Goal: Information Seeking & Learning: Understand process/instructions

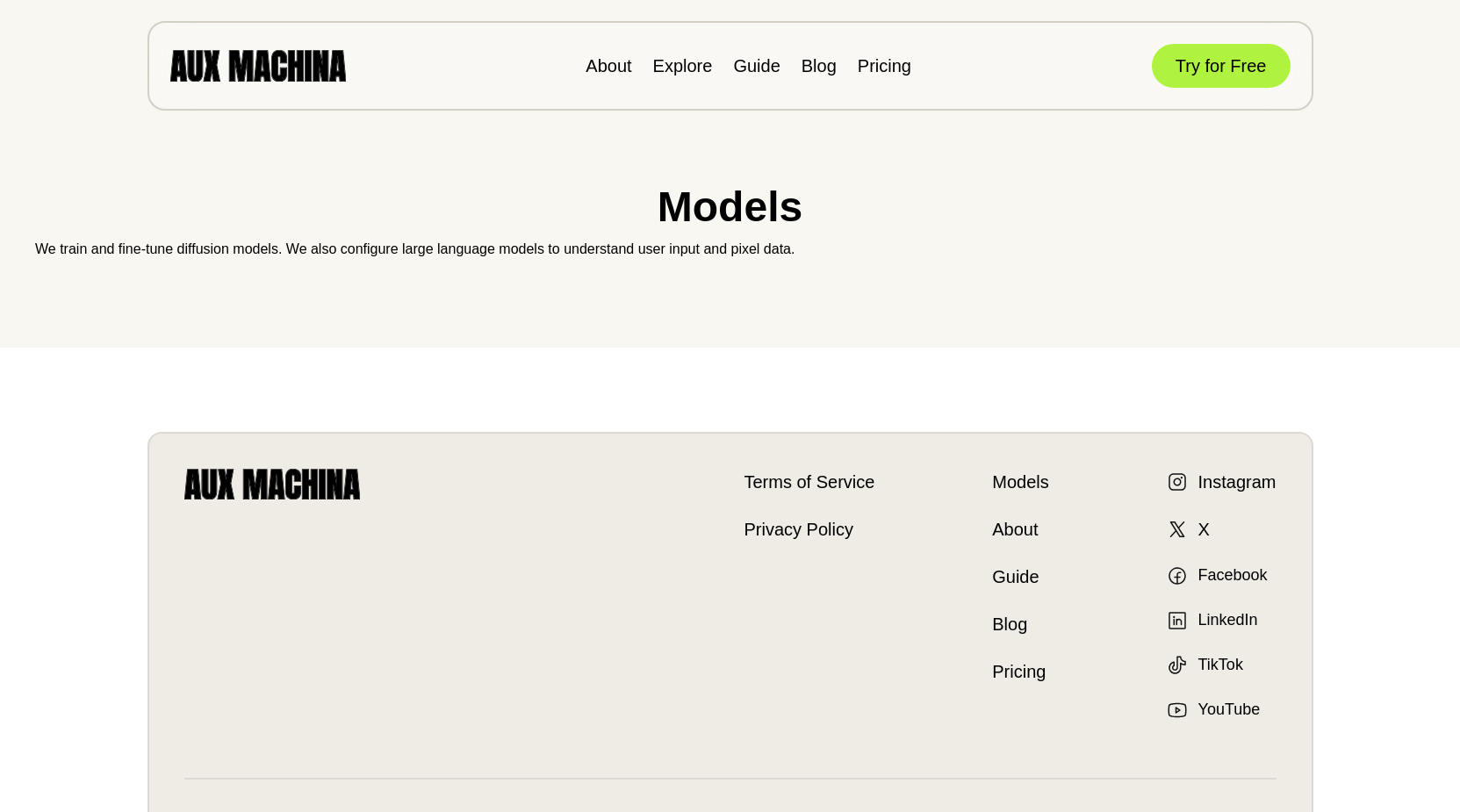
scroll to position [145, 0]
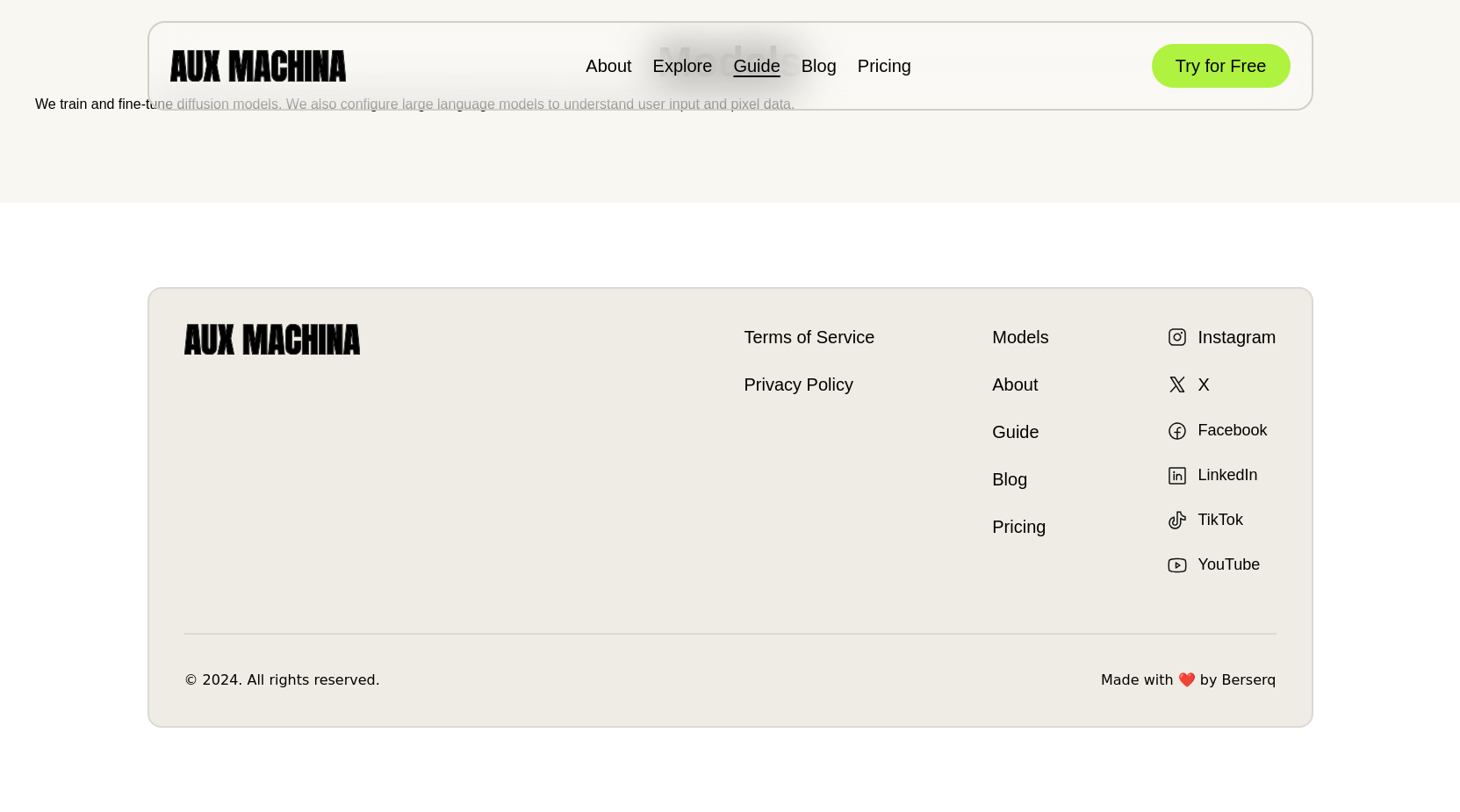
click at [764, 66] on link "Guide" at bounding box center [756, 66] width 47 height 19
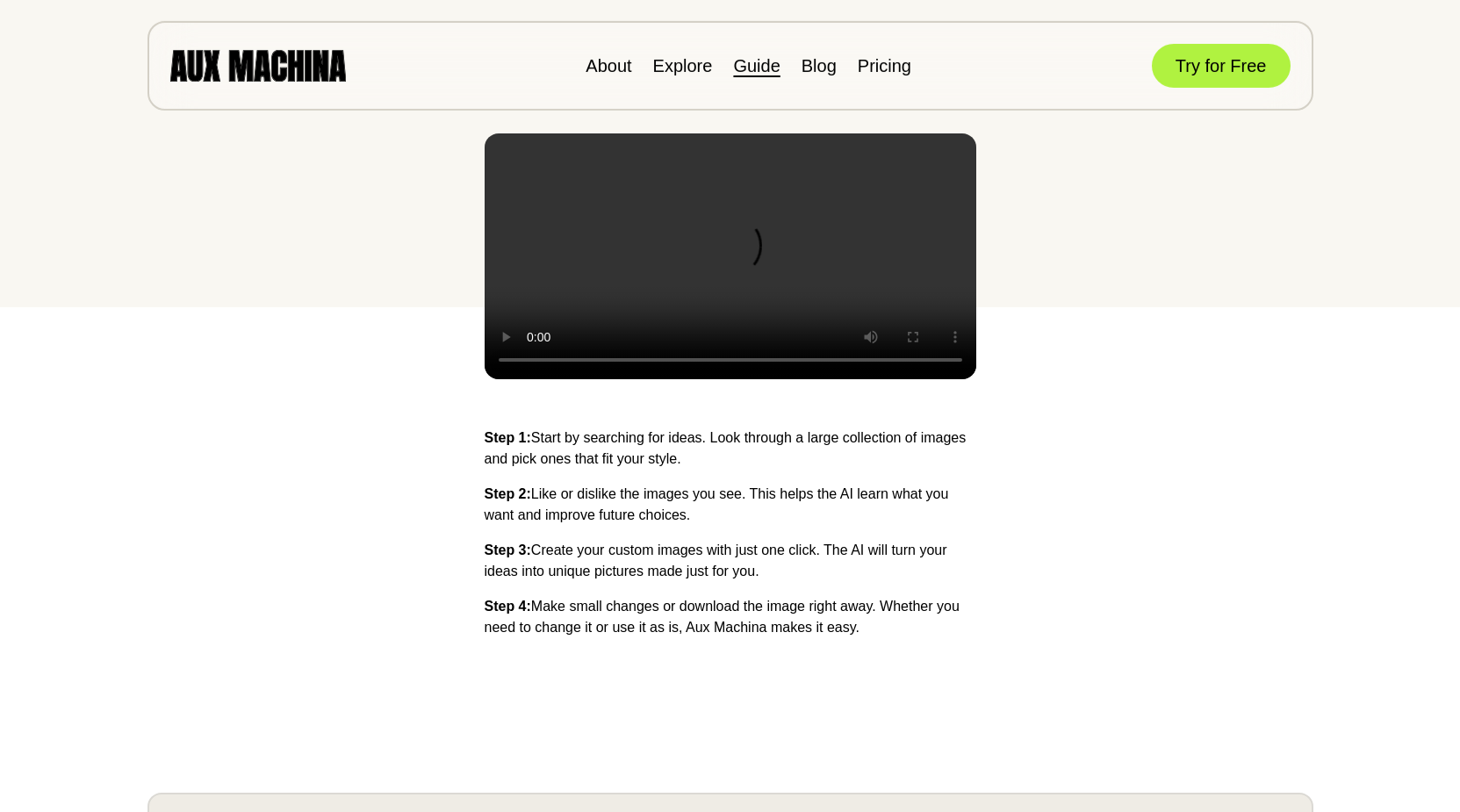
scroll to position [537, 0]
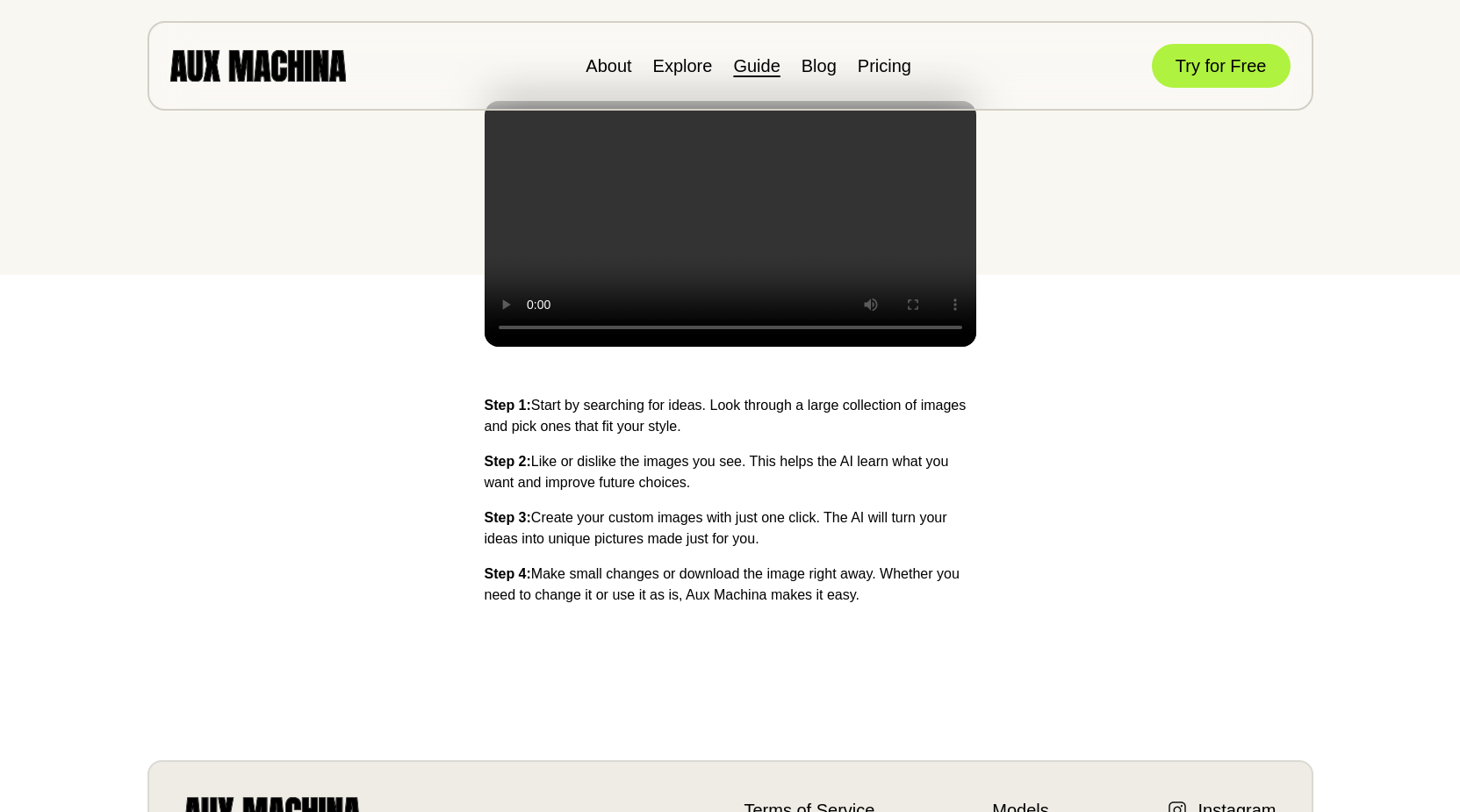
drag, startPoint x: 704, startPoint y: 402, endPoint x: 727, endPoint y: 433, distance: 38.6
click at [727, 433] on p "Step 1: Start by searching for ideas. Look through a large collection of images…" at bounding box center [730, 415] width 492 height 42
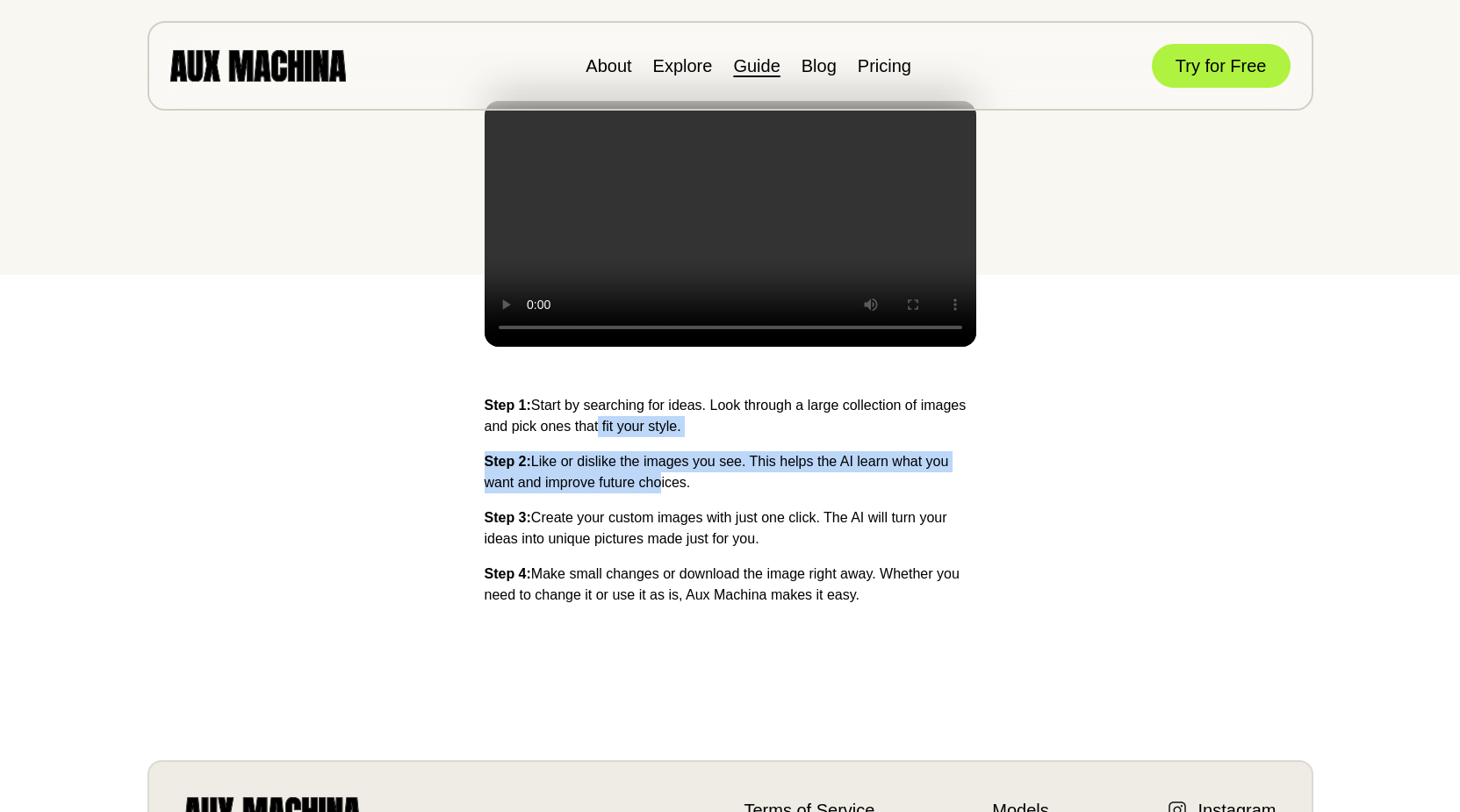
drag, startPoint x: 594, startPoint y: 427, endPoint x: 656, endPoint y: 477, distance: 79.6
click at [656, 477] on div "Step 1: Start by searching for ideas. Look through a large collection of images…" at bounding box center [730, 517] width 492 height 245
click at [656, 477] on p "Step 2: Like or dislike the images you see. This helps the AI learn what you wa…" at bounding box center [730, 471] width 492 height 42
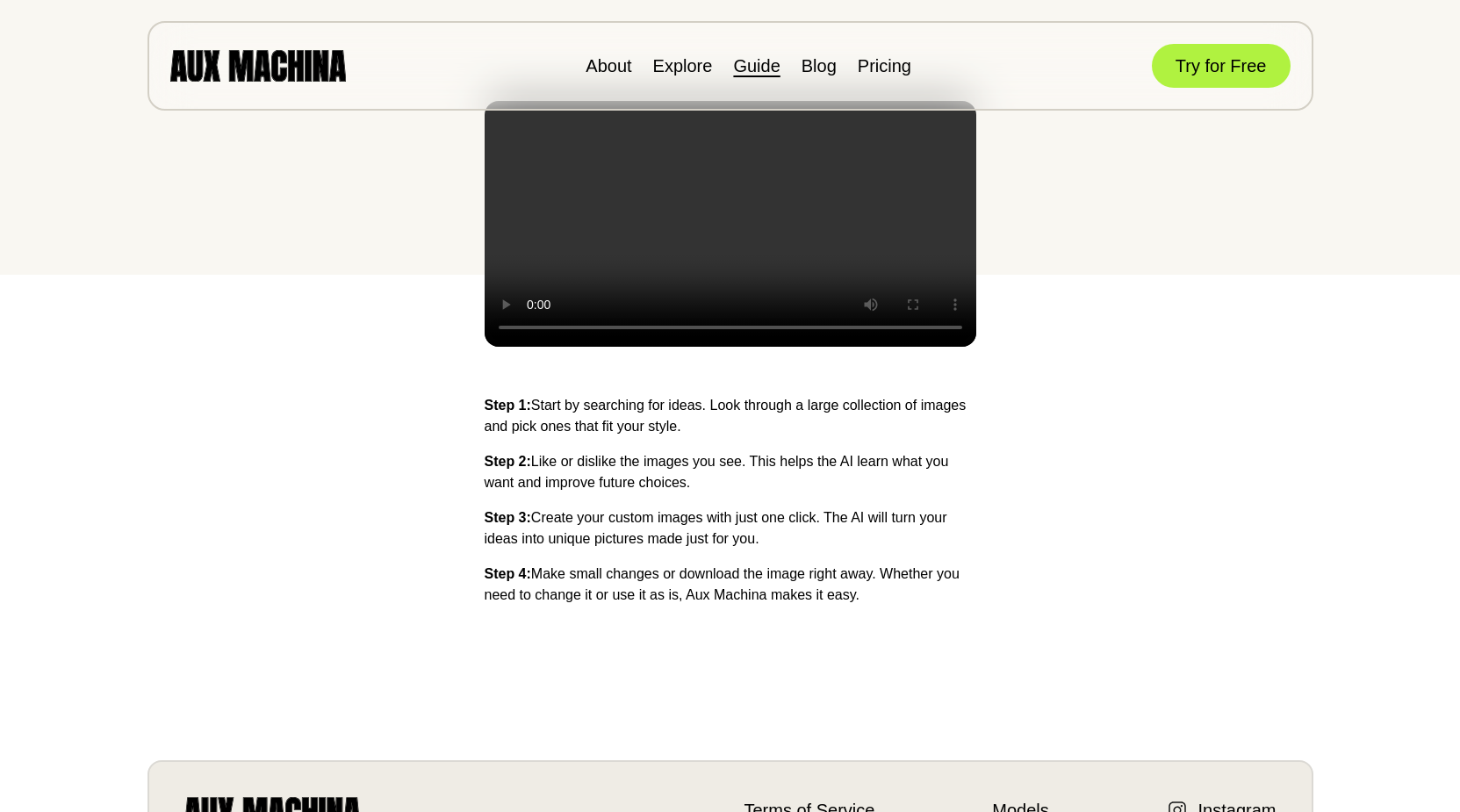
drag, startPoint x: 673, startPoint y: 461, endPoint x: 693, endPoint y: 484, distance: 30.5
click at [693, 484] on p "Step 2: Like or dislike the images you see. This helps the AI learn what you wa…" at bounding box center [730, 471] width 492 height 42
drag, startPoint x: 583, startPoint y: 520, endPoint x: 750, endPoint y: 543, distance: 168.6
click at [750, 543] on p "Step 3: Create your custom images with just one click. The AI will turn your id…" at bounding box center [730, 528] width 492 height 42
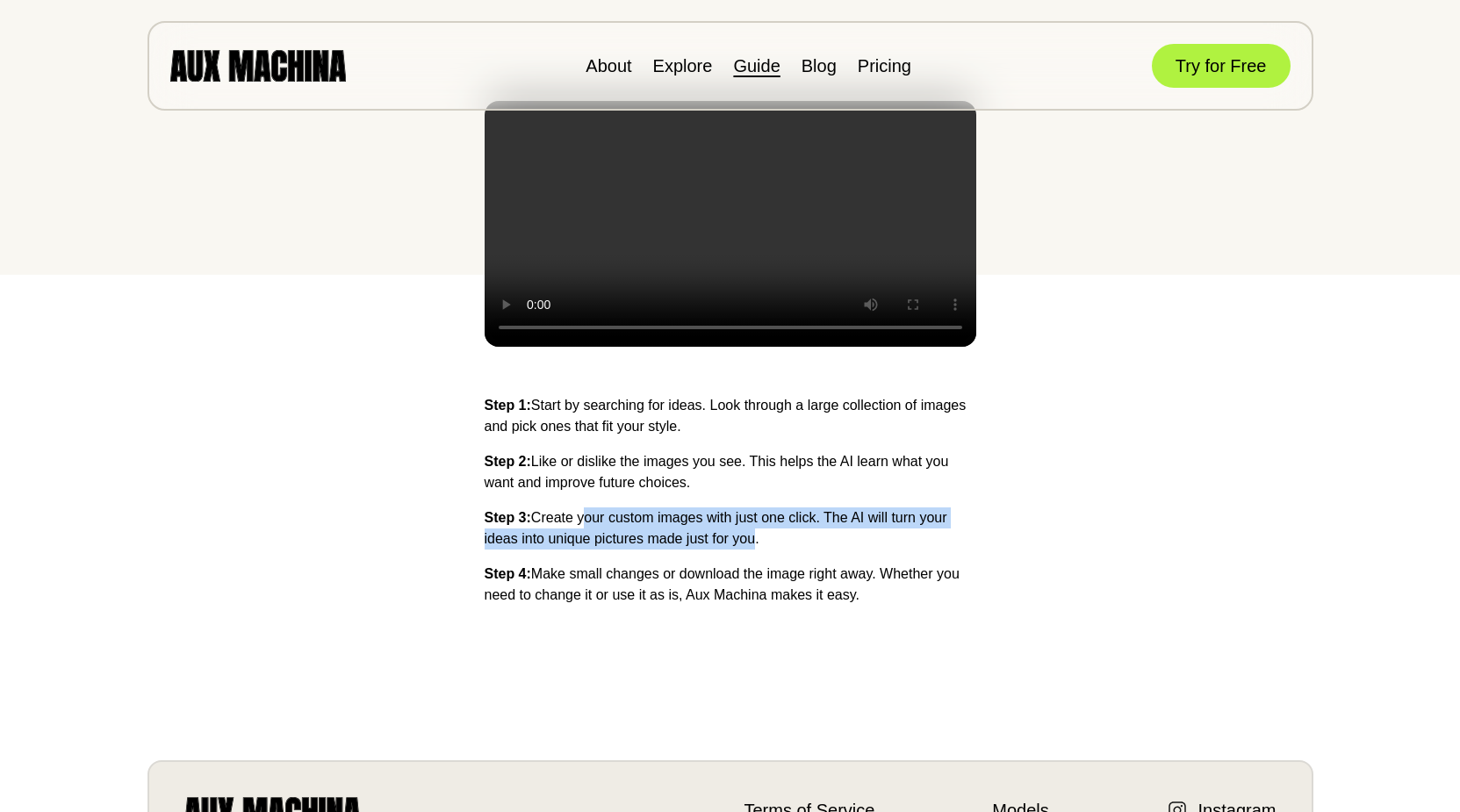
click at [749, 543] on p "Step 3: Create your custom images with just one click. The AI will turn your id…" at bounding box center [730, 528] width 492 height 42
